Goal: Transaction & Acquisition: Purchase product/service

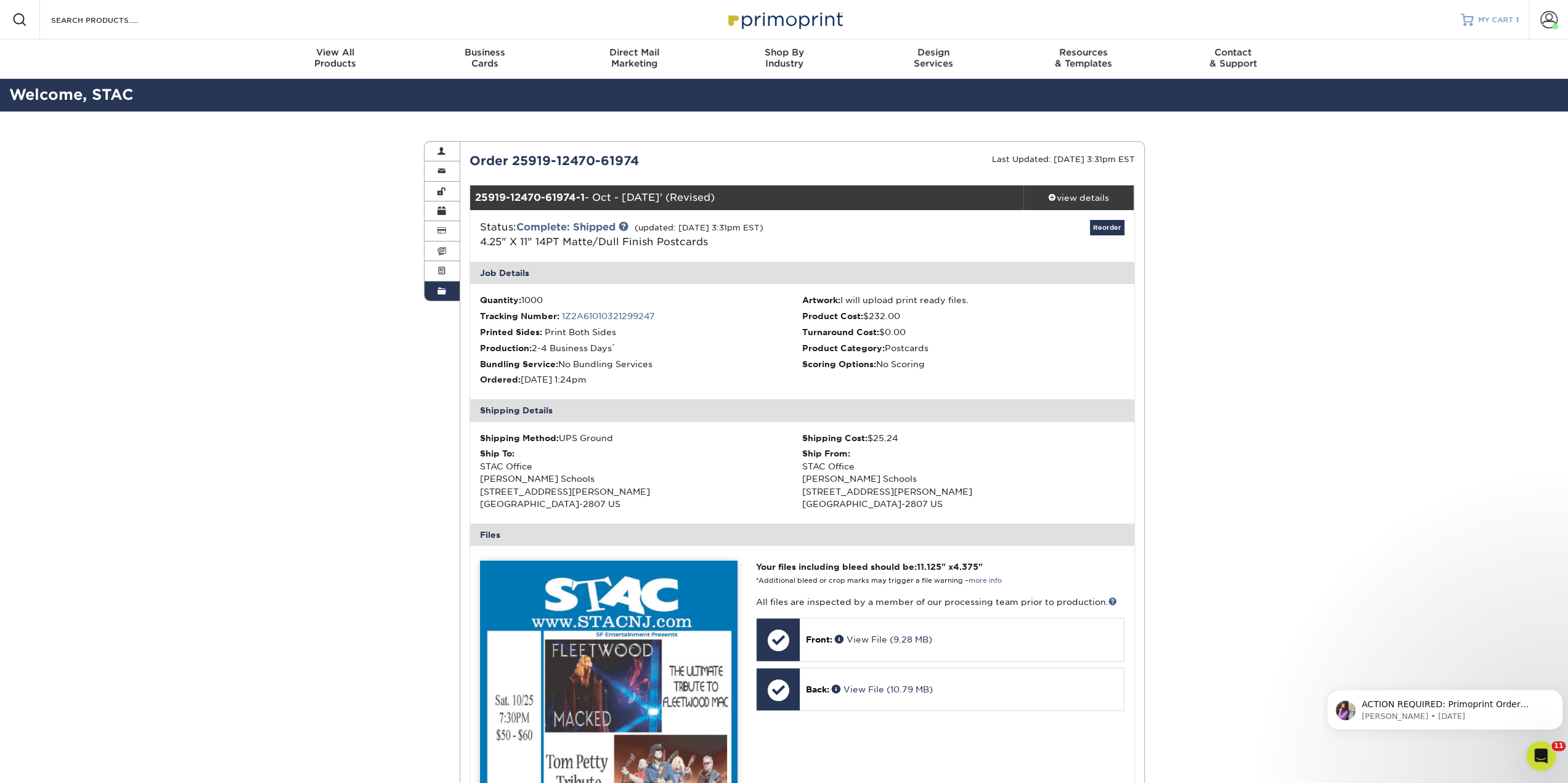
click at [1469, 16] on div at bounding box center [1466, 19] width 12 height 12
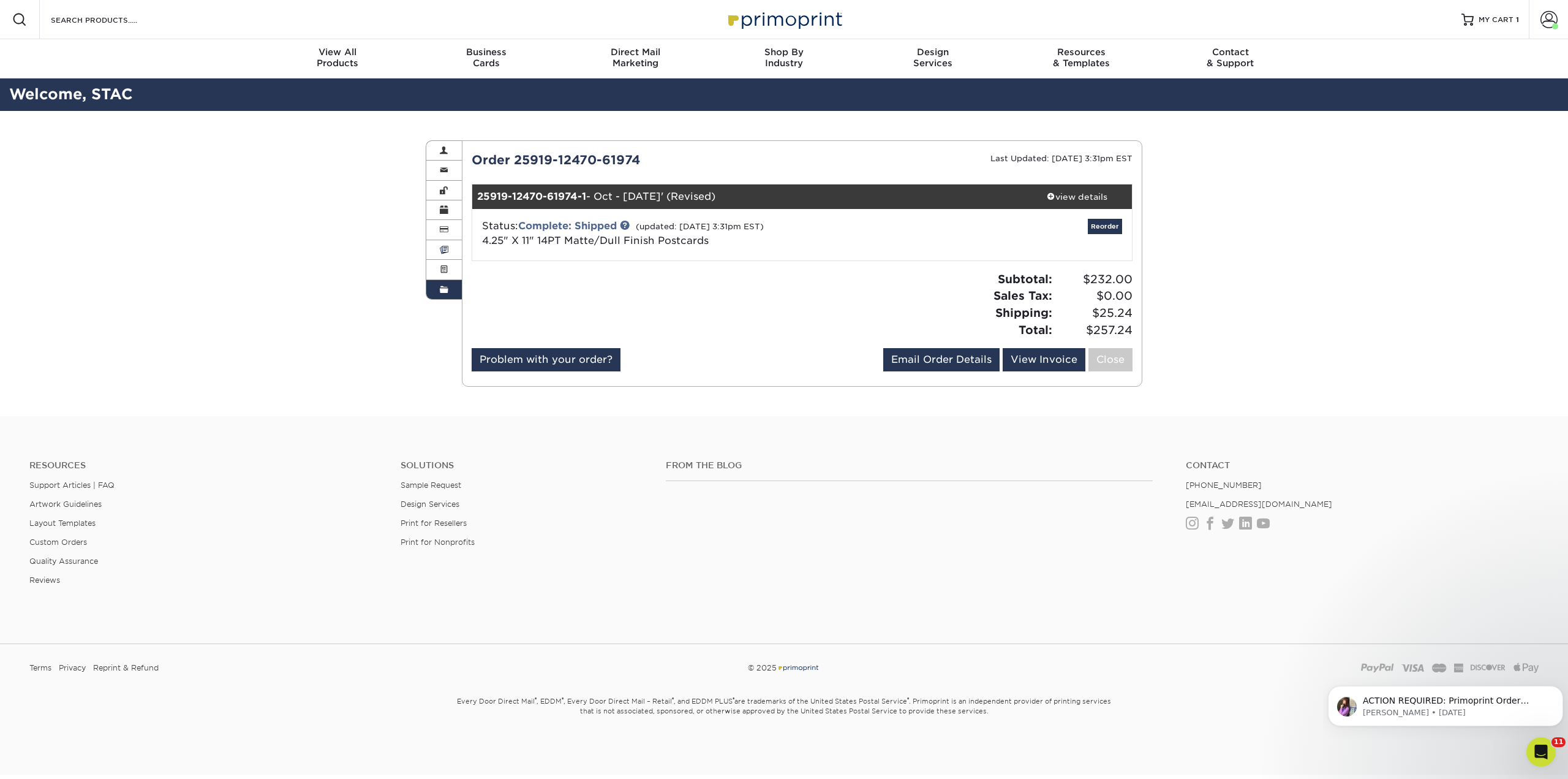
click at [451, 253] on link "Invoices" at bounding box center [444, 250] width 36 height 20
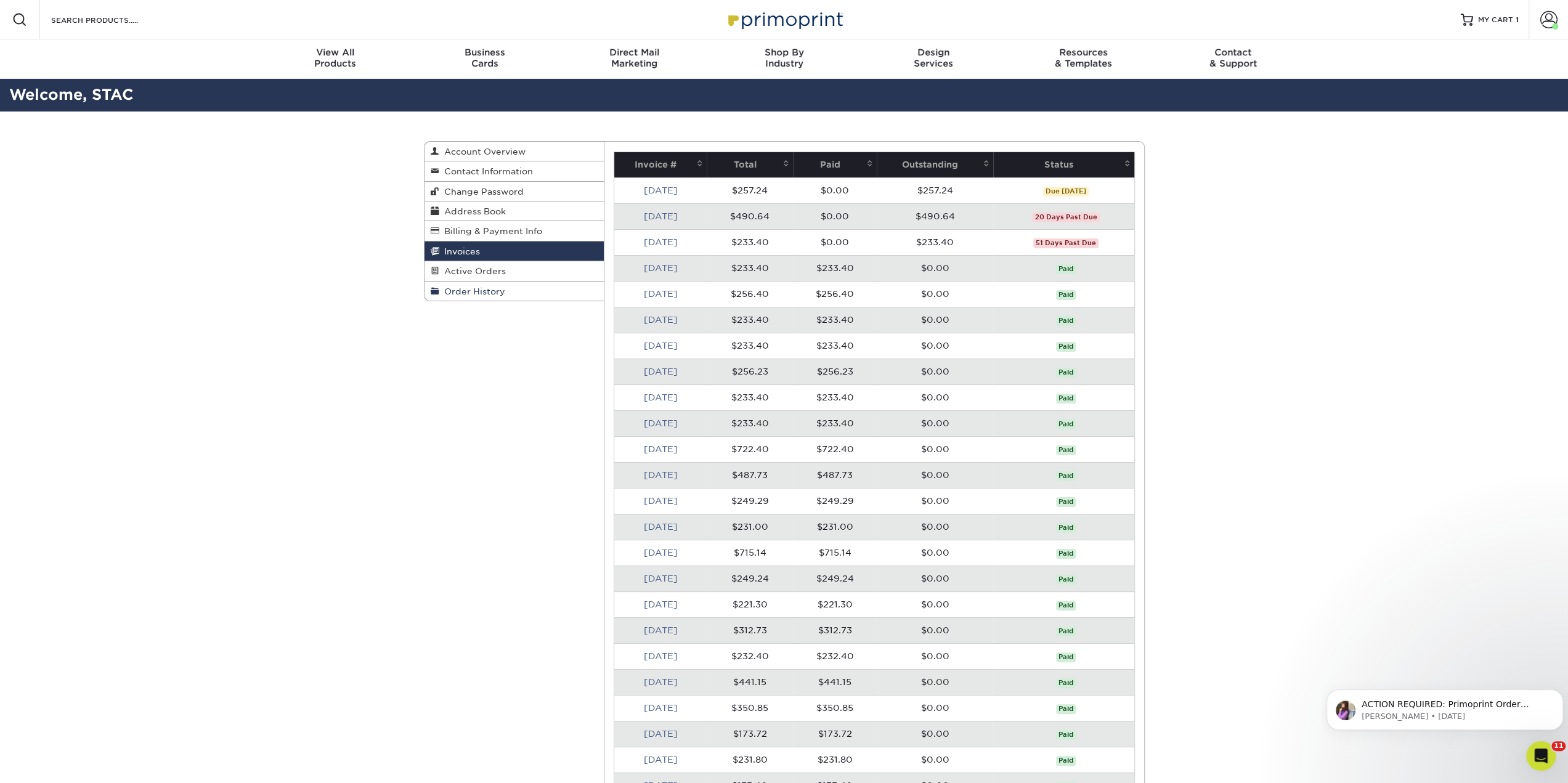
click at [469, 285] on link "Order History" at bounding box center [515, 291] width 180 height 19
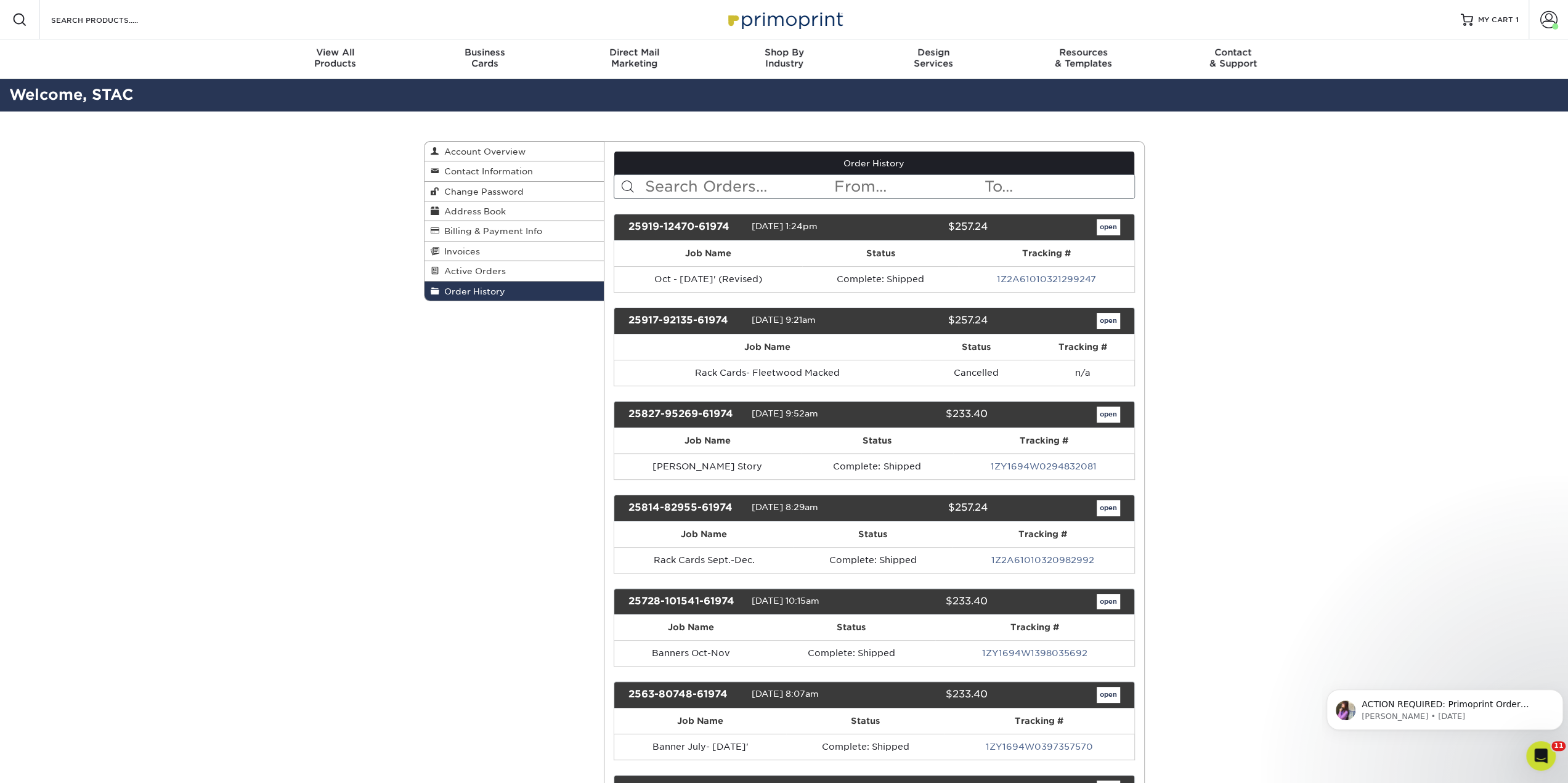
click at [483, 280] on link "Active Orders" at bounding box center [515, 271] width 180 height 20
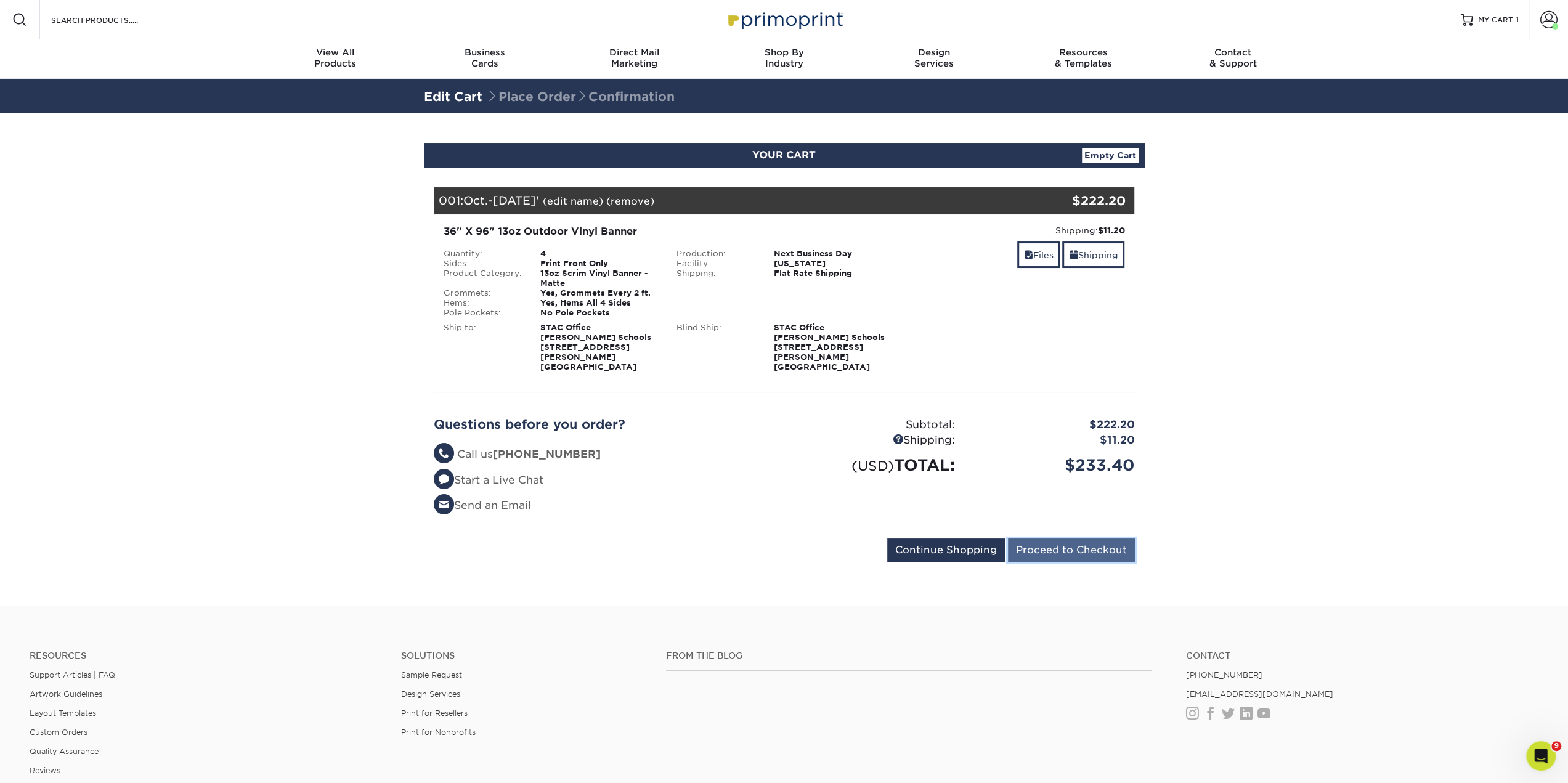
click at [1056, 540] on input "Proceed to Checkout" at bounding box center [1071, 550] width 127 height 24
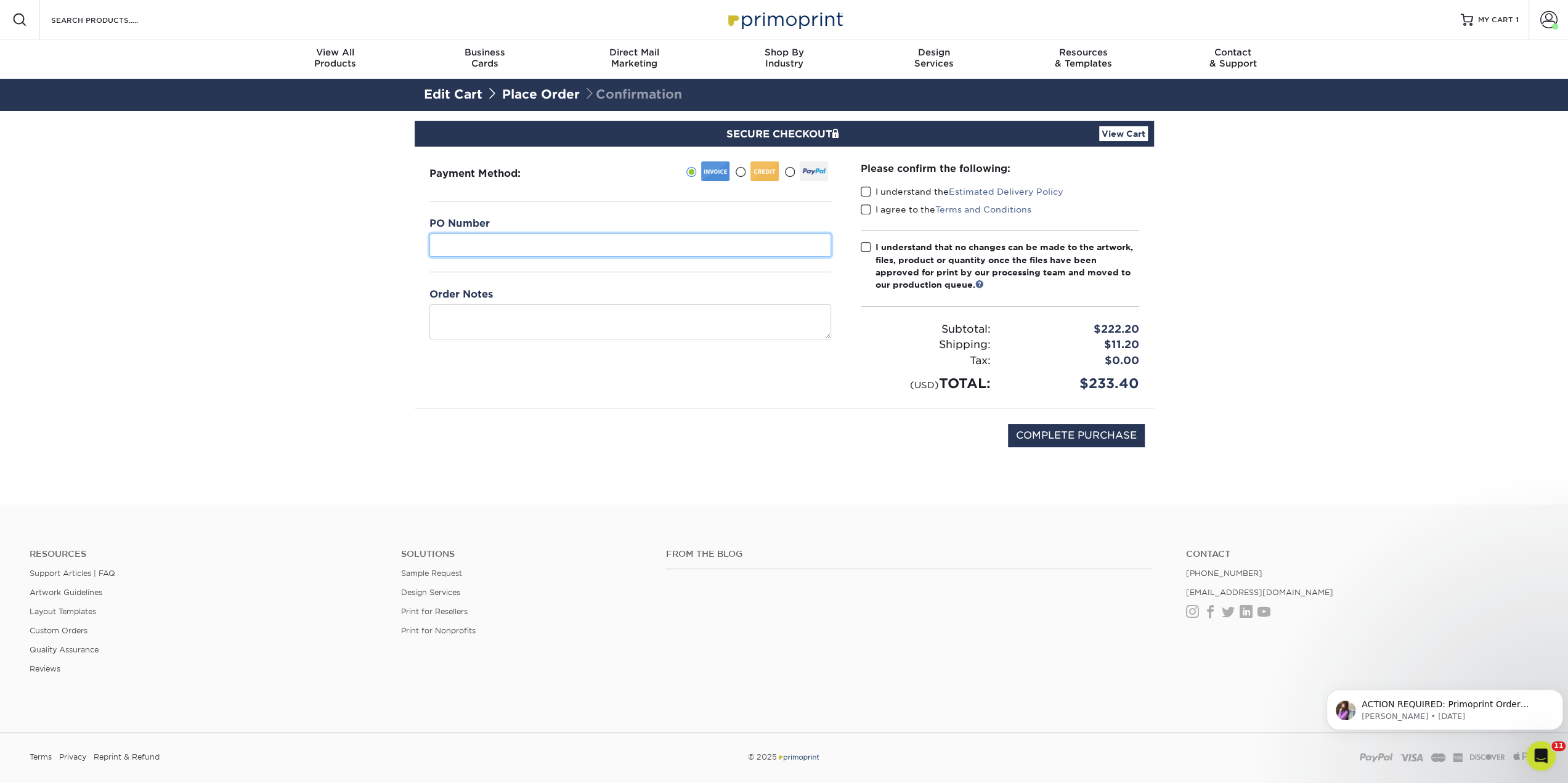
paste input "PO-26-00618"
type input "PO-26-00618"
click at [877, 194] on label "I understand the Estimated Delivery Policy" at bounding box center [961, 191] width 202 height 12
click at [0, 0] on input "I understand the Estimated Delivery Policy" at bounding box center [0, 0] width 0 height 0
click at [866, 216] on div "I agree to the Terms and Conditions" at bounding box center [999, 212] width 278 height 17
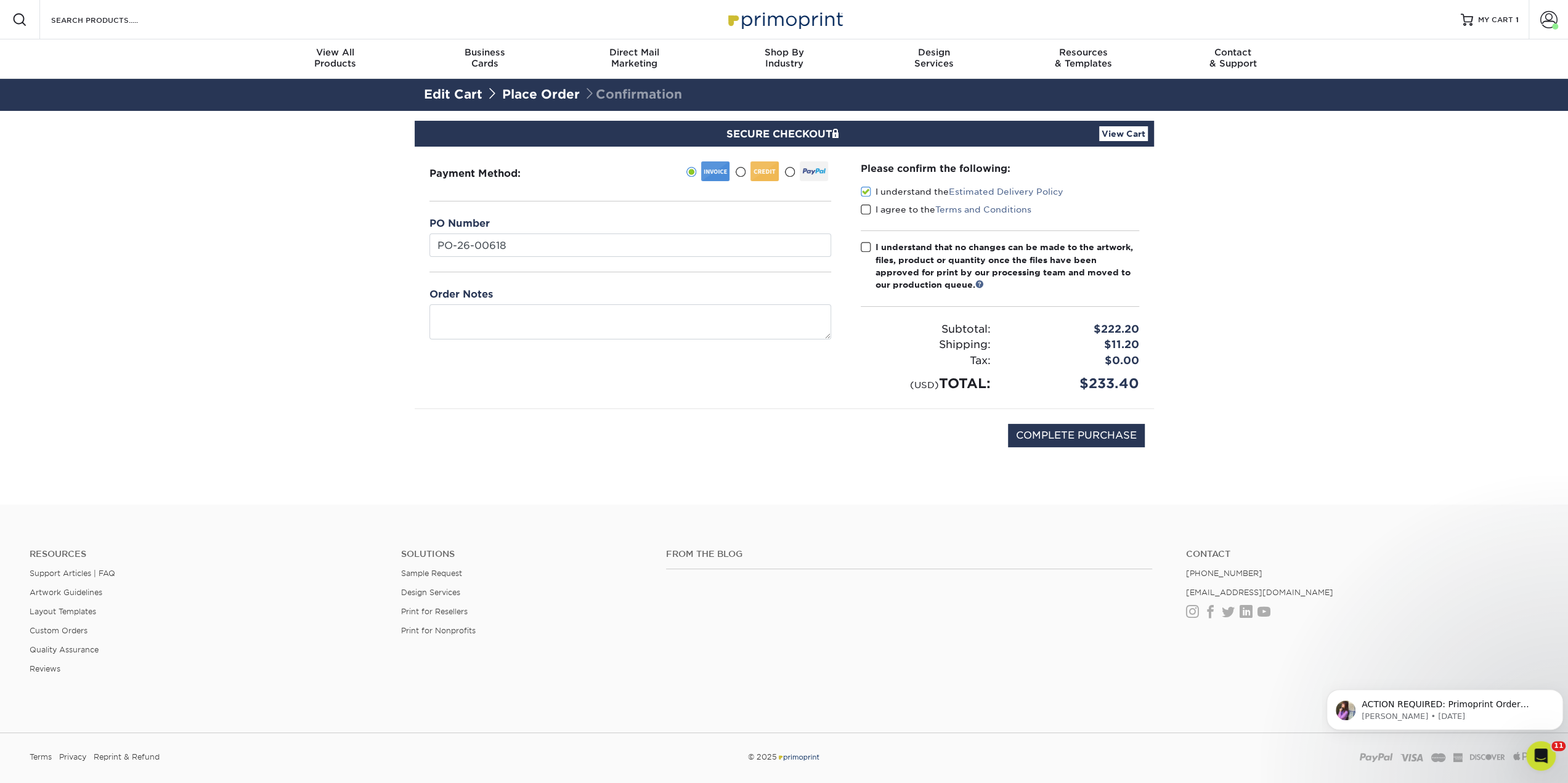
click at [865, 212] on span at bounding box center [866, 210] width 11 height 11
click at [0, 0] on input "I agree to the Terms and Conditions" at bounding box center [0, 0] width 0 height 0
click at [864, 247] on span at bounding box center [866, 247] width 11 height 11
click at [0, 0] on input "I understand that no changes can be made to the artwork, files, product or quan…" at bounding box center [0, 0] width 0 height 0
click at [1066, 438] on input "COMPLETE PURCHASE" at bounding box center [1076, 435] width 137 height 24
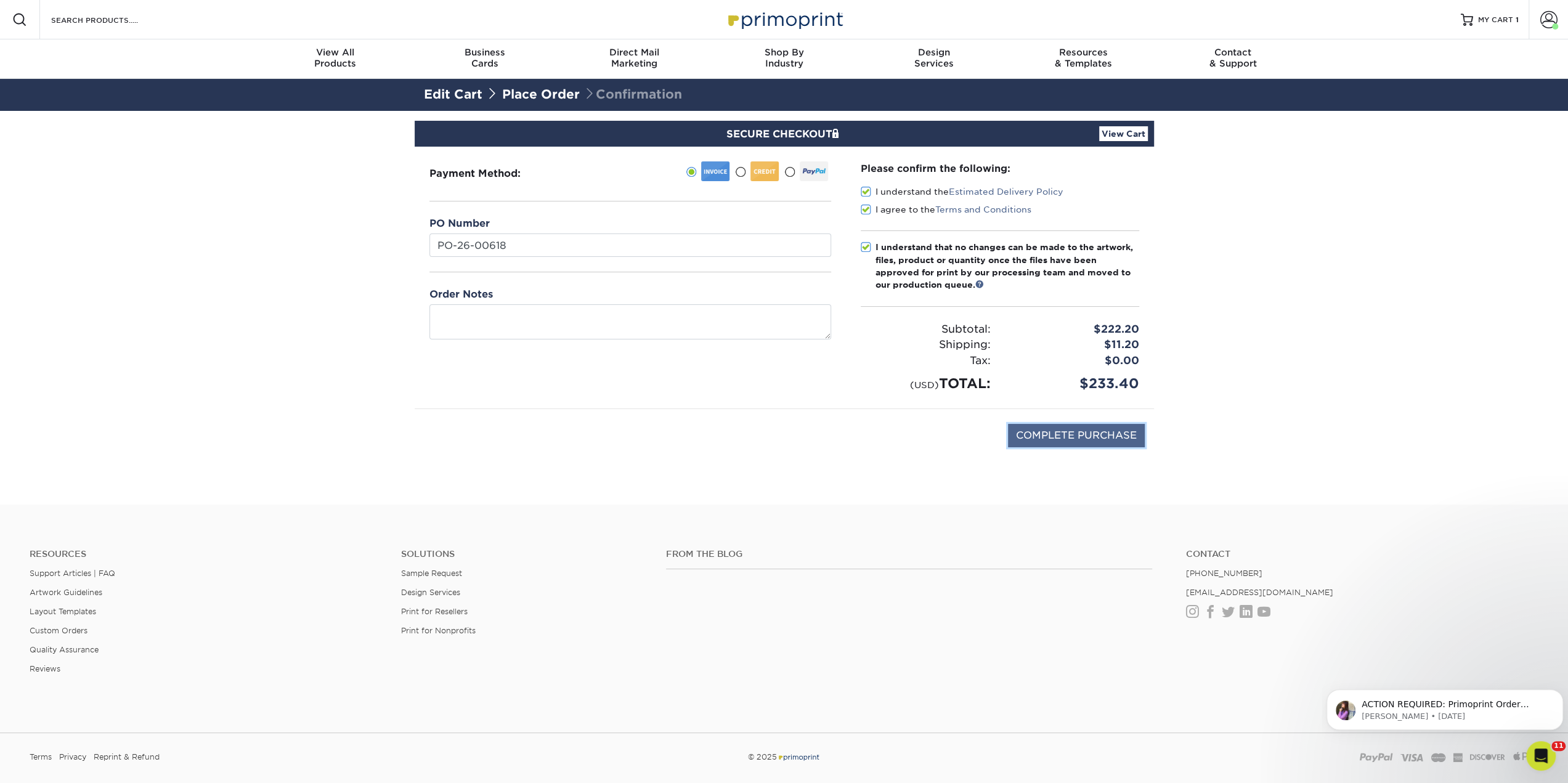
type input "PROCESSING, PLEASE WAIT..."
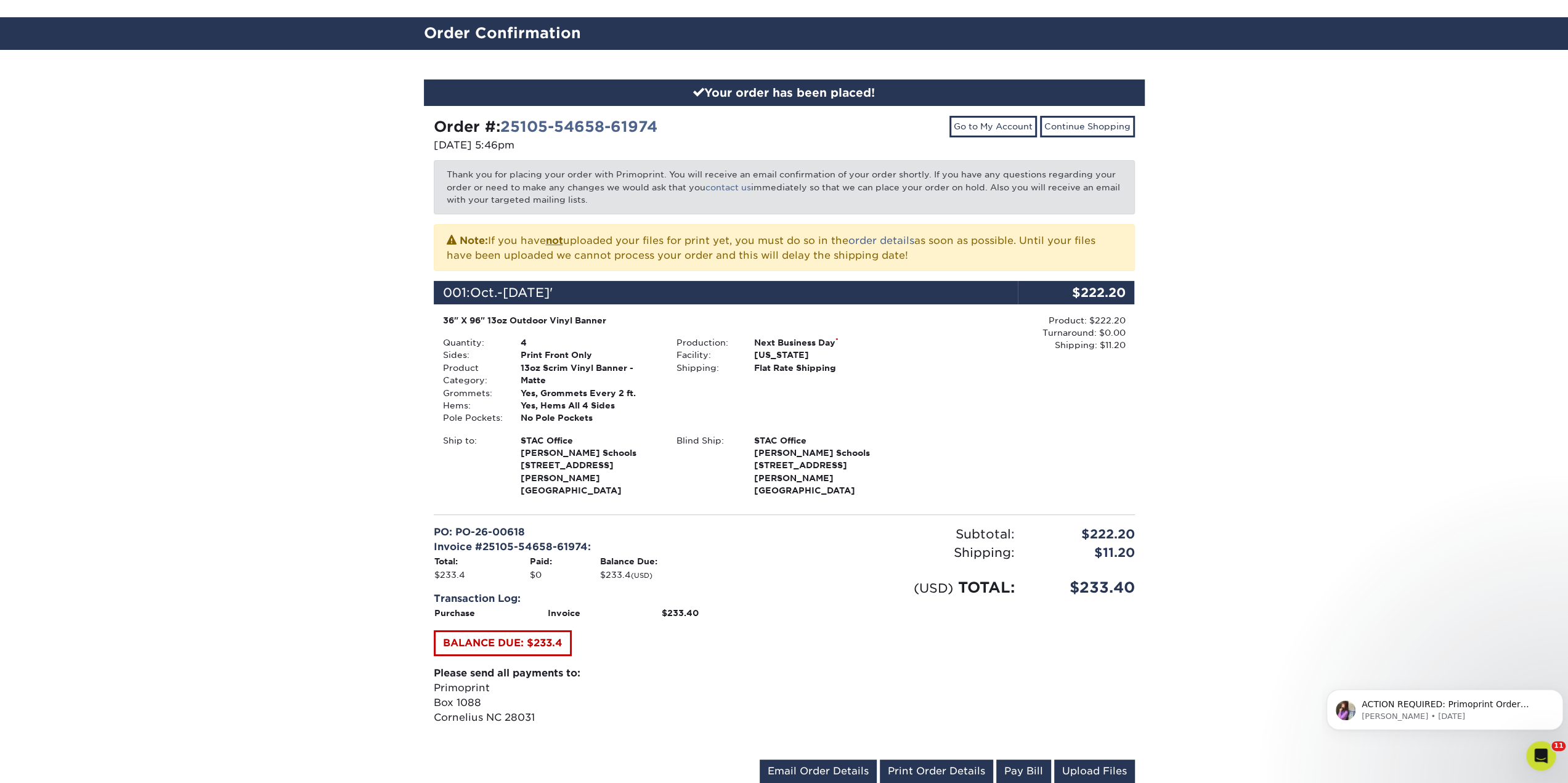
scroll to position [123, 0]
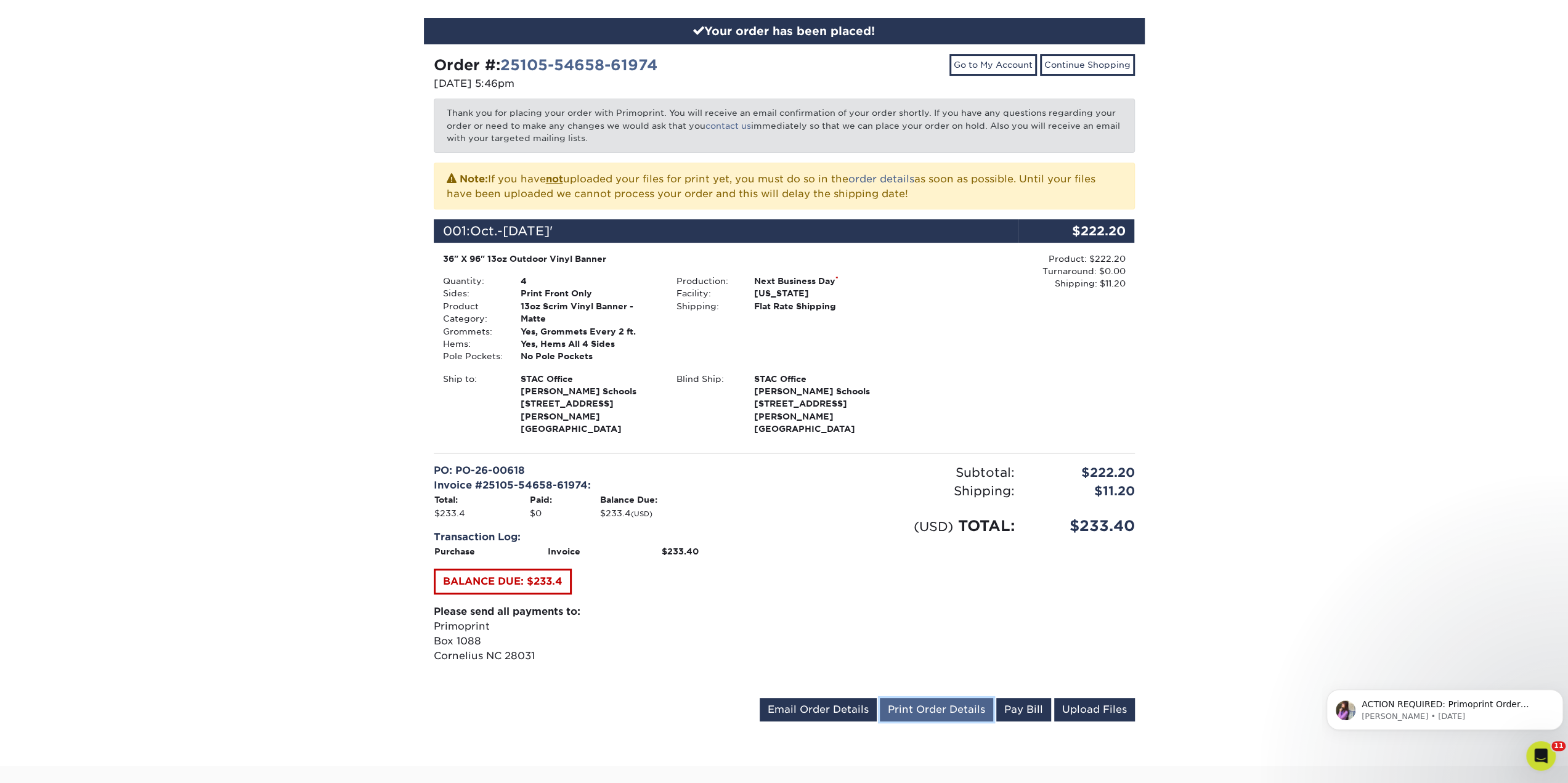
click at [910, 704] on link "Print Order Details" at bounding box center [936, 709] width 114 height 24
click at [929, 698] on link "Print Order Details" at bounding box center [936, 709] width 114 height 24
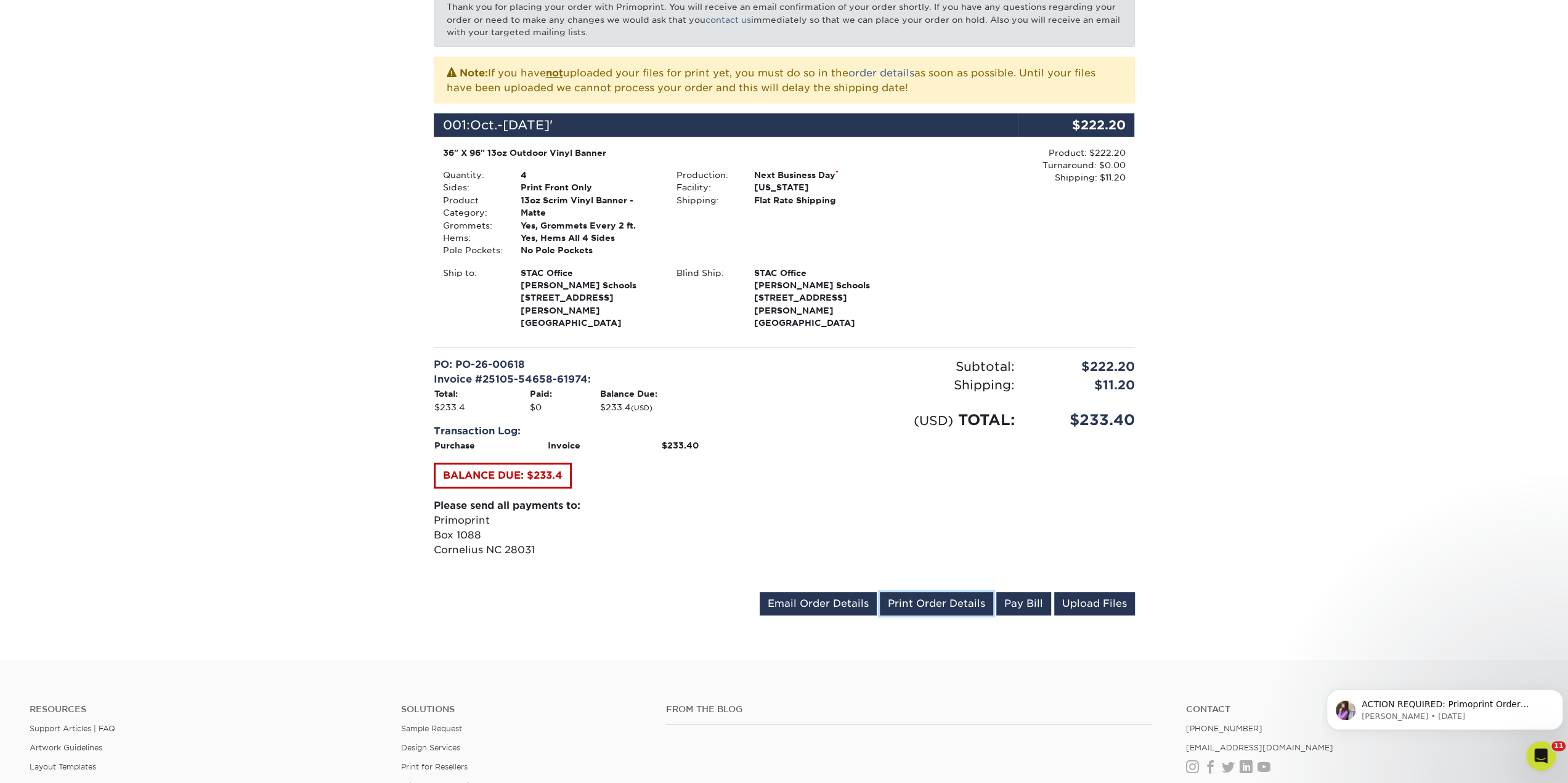
scroll to position [247, 0]
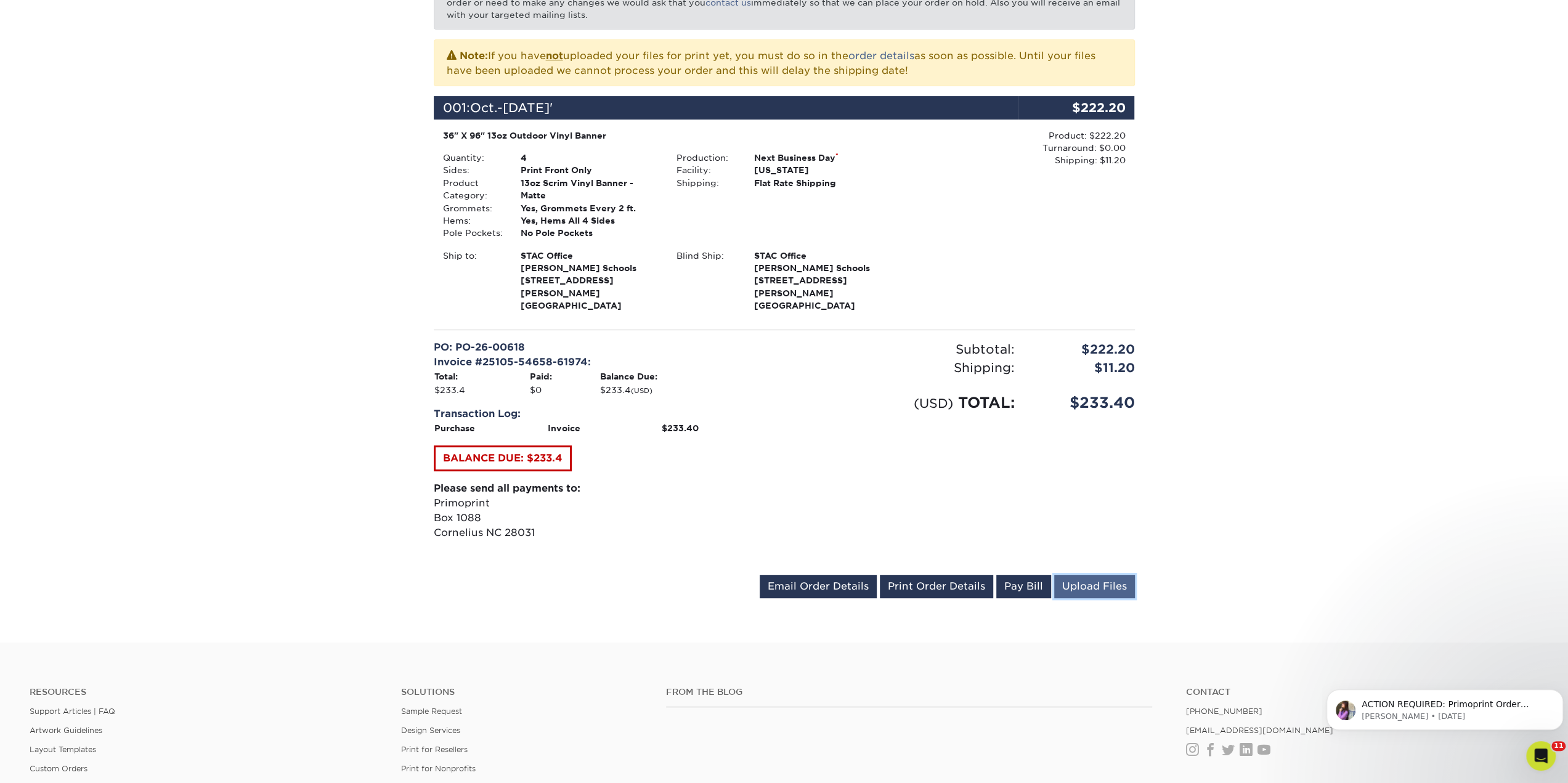
click at [1078, 575] on link "Upload Files" at bounding box center [1094, 586] width 81 height 24
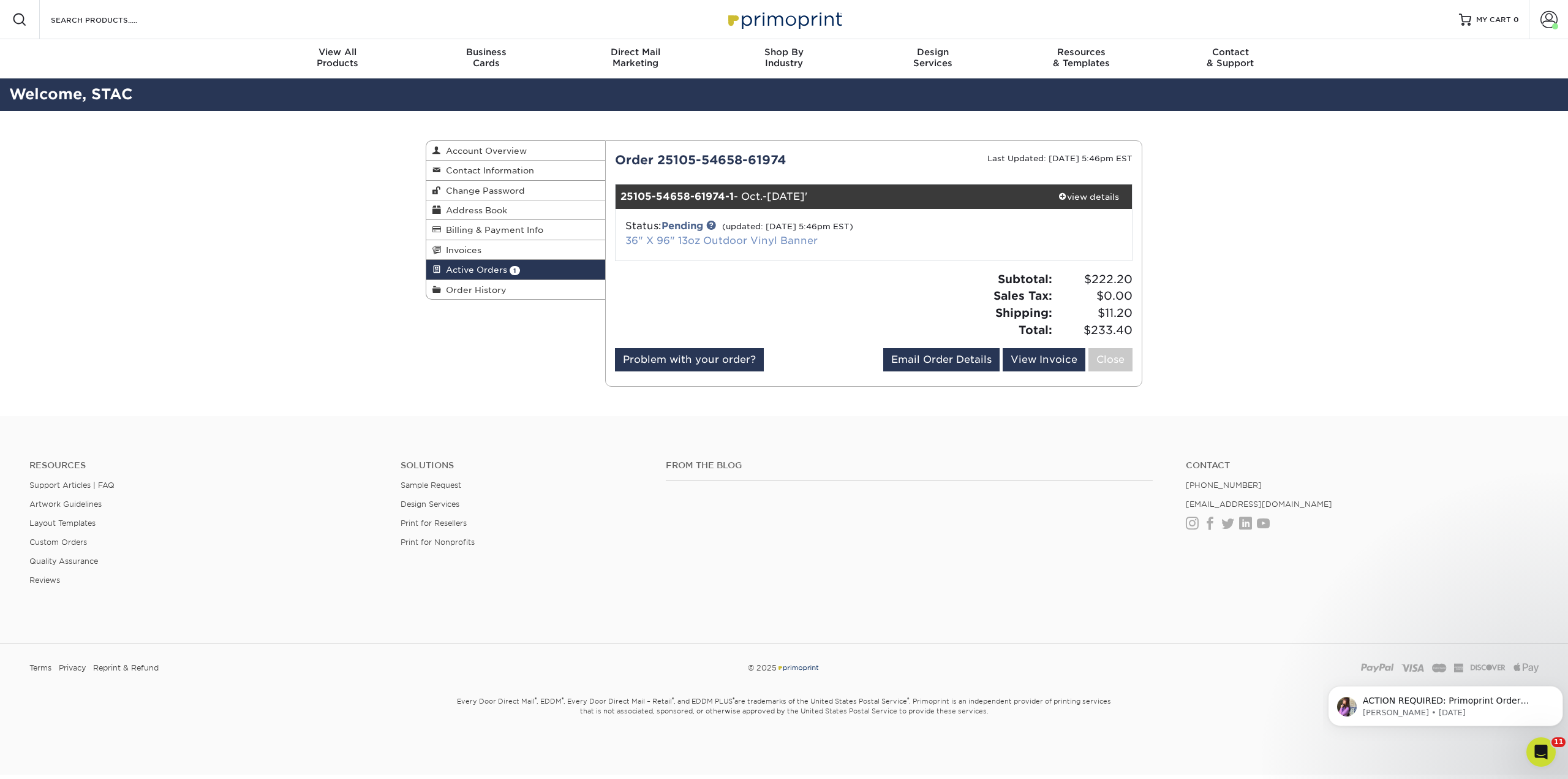
click at [793, 236] on link "36" X 96" 13oz Outdoor Vinyl Banner" at bounding box center [722, 240] width 192 height 11
